Goal: Understand process/instructions

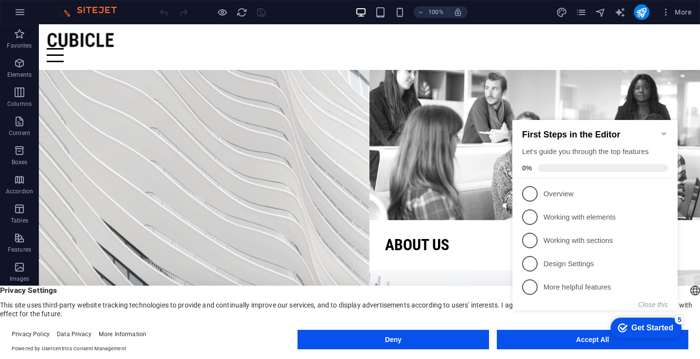
click at [571, 342] on div "checkmark Get Started 5 First Steps in the Editor Let's guide you through the t…" at bounding box center [596, 226] width 177 height 232
click at [662, 324] on div "Get Started" at bounding box center [652, 328] width 42 height 9
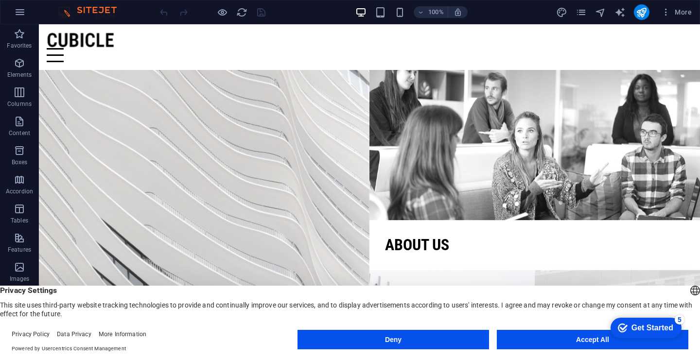
click at [658, 342] on div "checkmark Get Started 5 First Steps in the Editor Let's guide you through the t…" at bounding box center [643, 327] width 83 height 29
click at [680, 318] on div "5" at bounding box center [679, 320] width 10 height 10
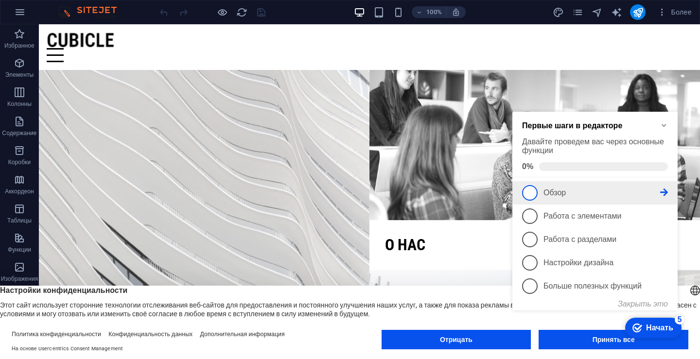
click at [532, 193] on span "1" at bounding box center [530, 193] width 16 height 16
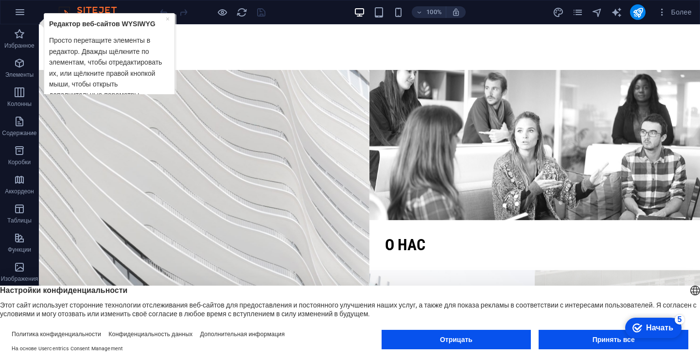
click at [643, 323] on div "checkmark Начать 5" at bounding box center [652, 328] width 41 height 10
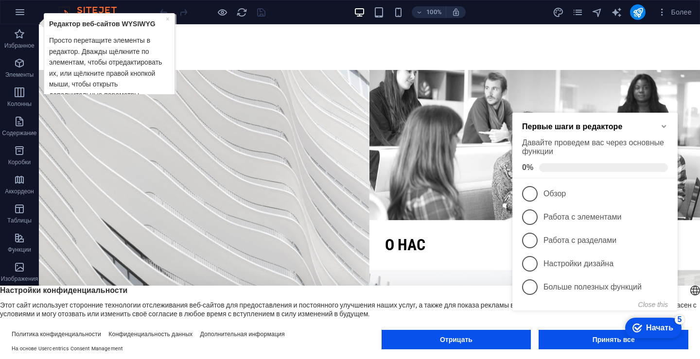
click at [666, 122] on icon "Minimize checklist" at bounding box center [664, 126] width 8 height 8
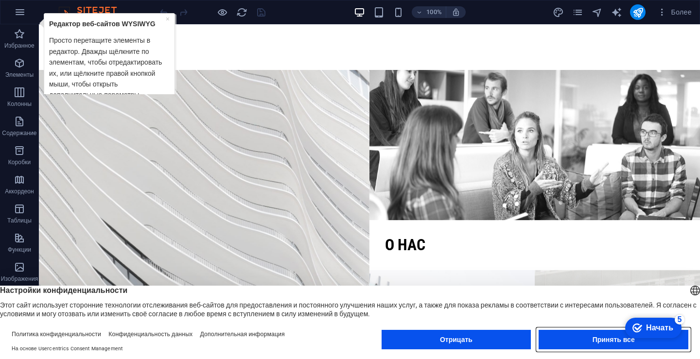
click at [585, 336] on button "Принять все" at bounding box center [613, 339] width 150 height 19
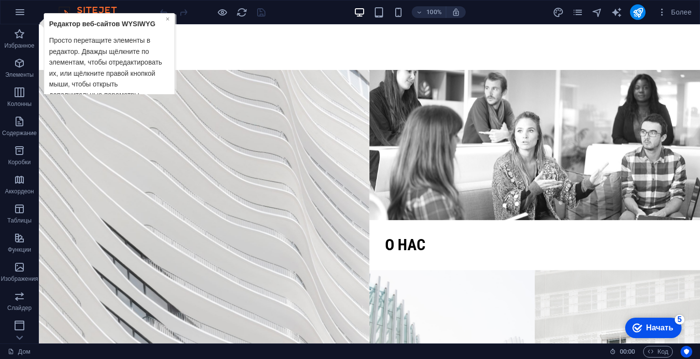
click at [167, 19] on font "×" at bounding box center [168, 19] width 4 height 8
